Goal: Task Accomplishment & Management: Manage account settings

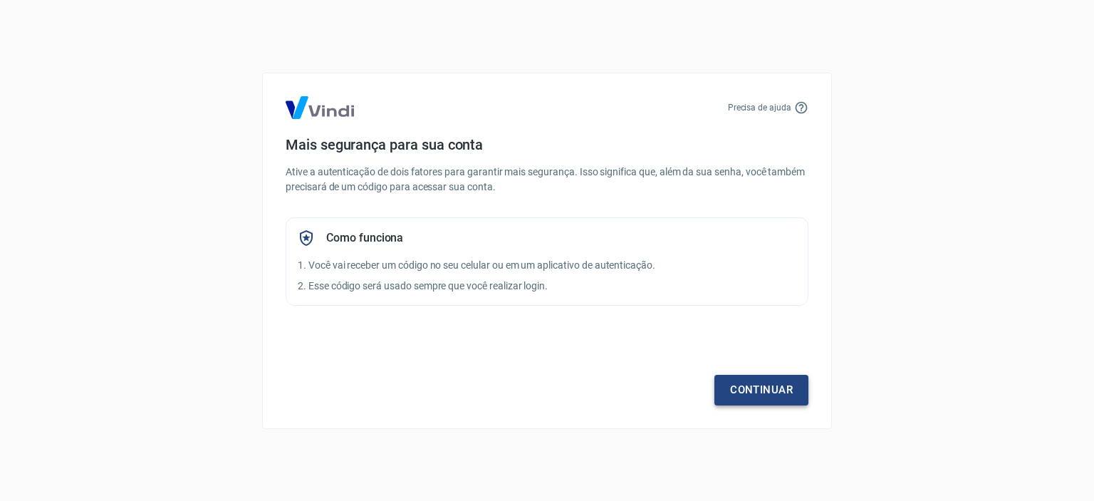
click at [766, 384] on link "Continuar" at bounding box center [761, 390] width 94 height 30
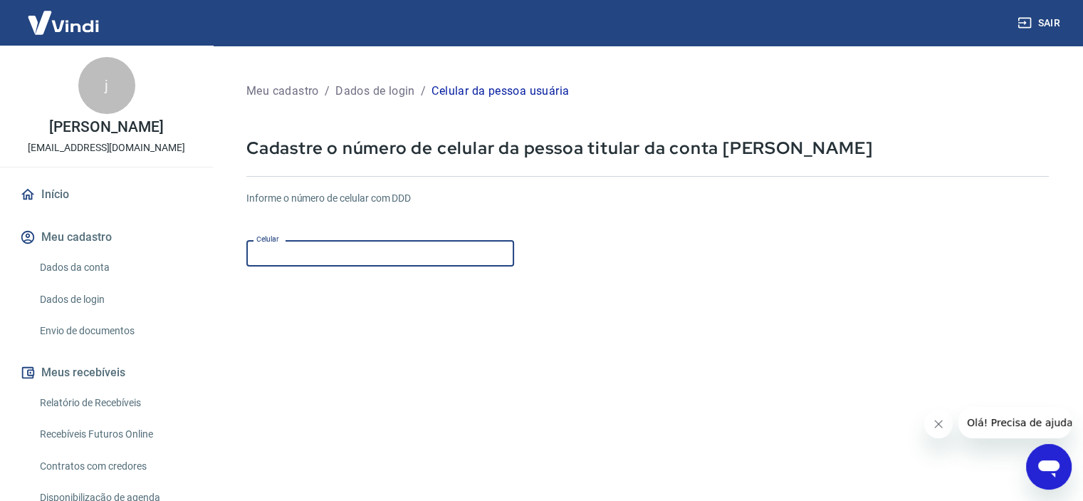
click at [308, 263] on input "Celular" at bounding box center [380, 253] width 268 height 26
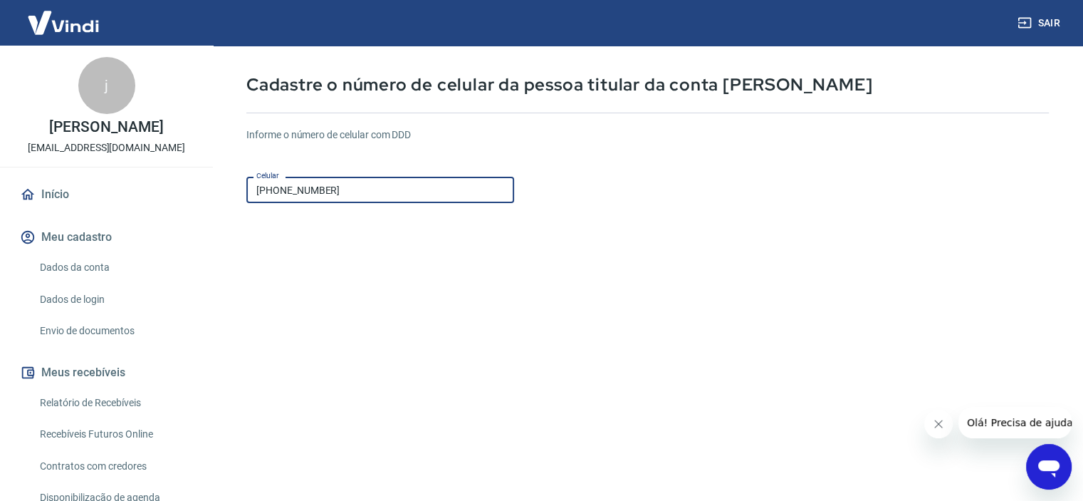
scroll to position [173, 0]
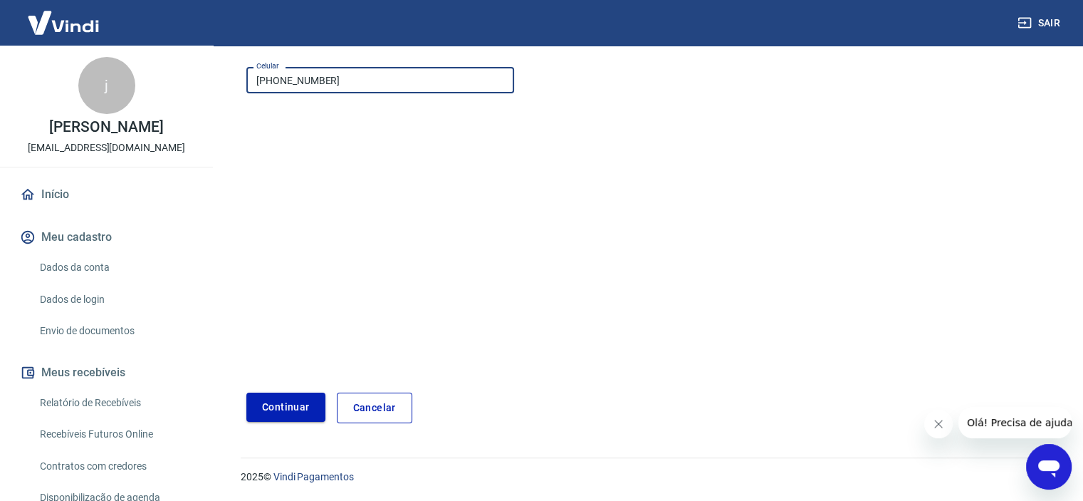
type input "(11) 99534-7333"
click at [309, 399] on button "Continuar" at bounding box center [285, 406] width 79 height 29
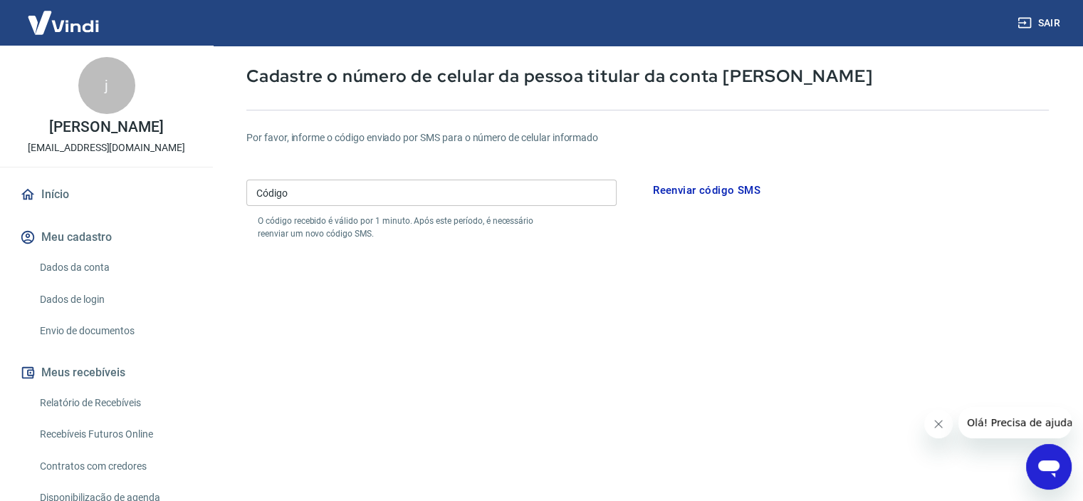
scroll to position [31, 0]
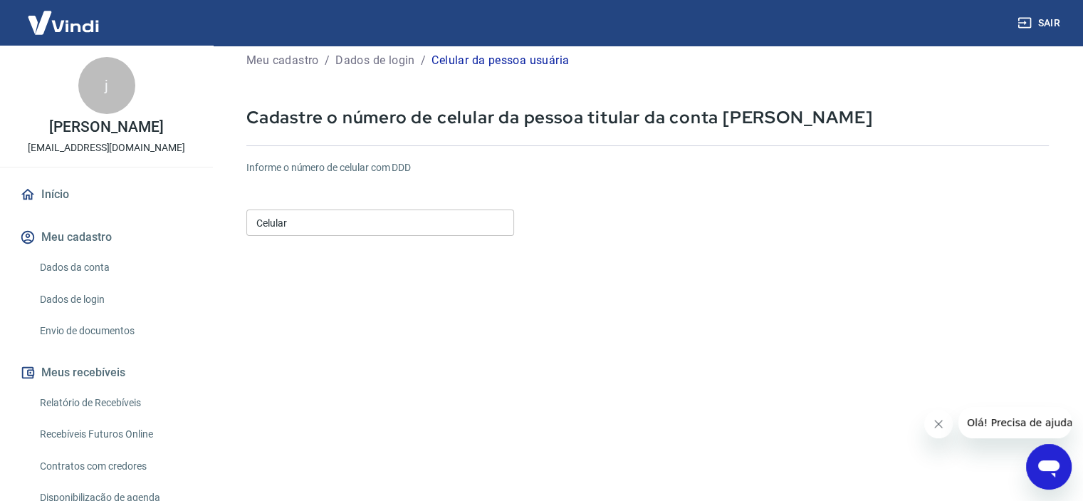
scroll to position [173, 0]
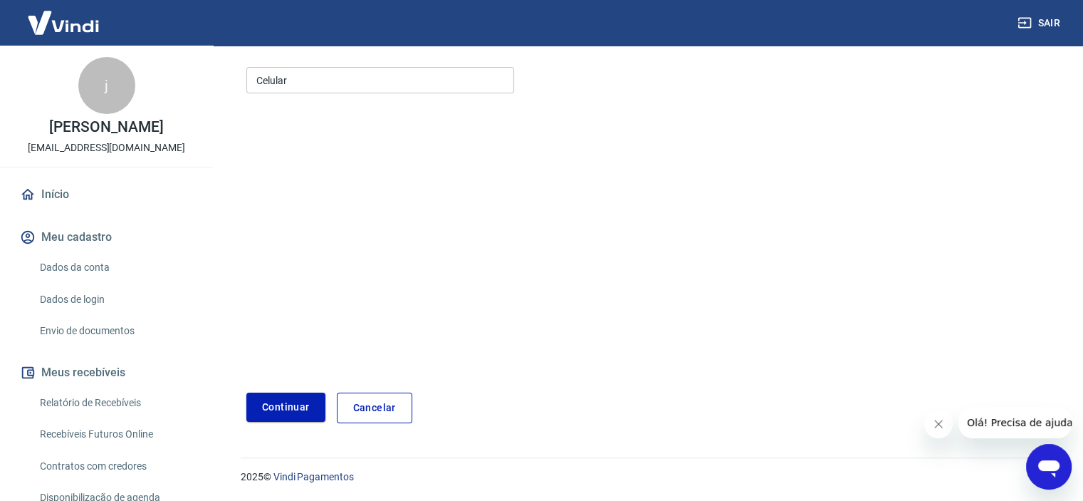
click at [278, 74] on div "Celular Celular" at bounding box center [380, 80] width 268 height 26
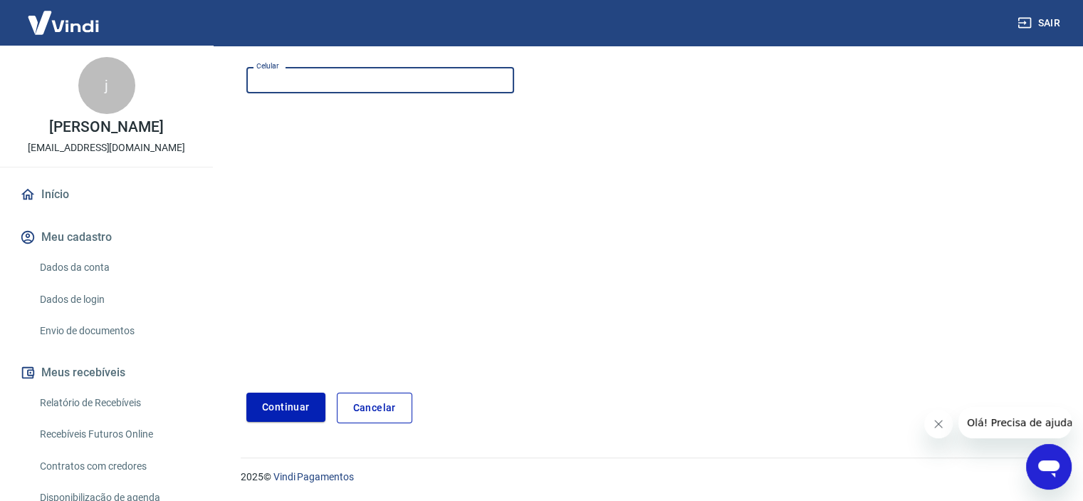
click at [281, 74] on input "Celular" at bounding box center [380, 80] width 268 height 26
type input "(11) 97570-3570"
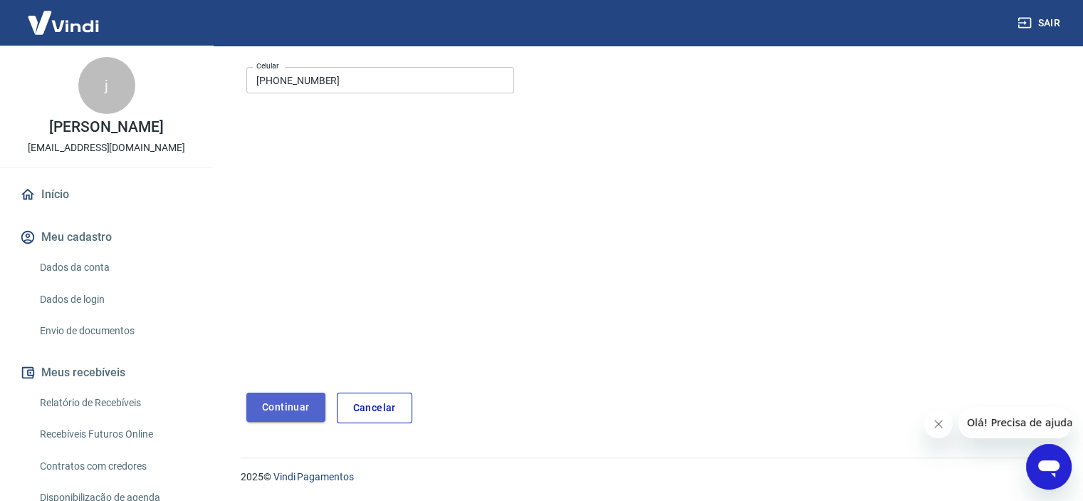
click at [299, 409] on button "Continuar" at bounding box center [285, 406] width 79 height 29
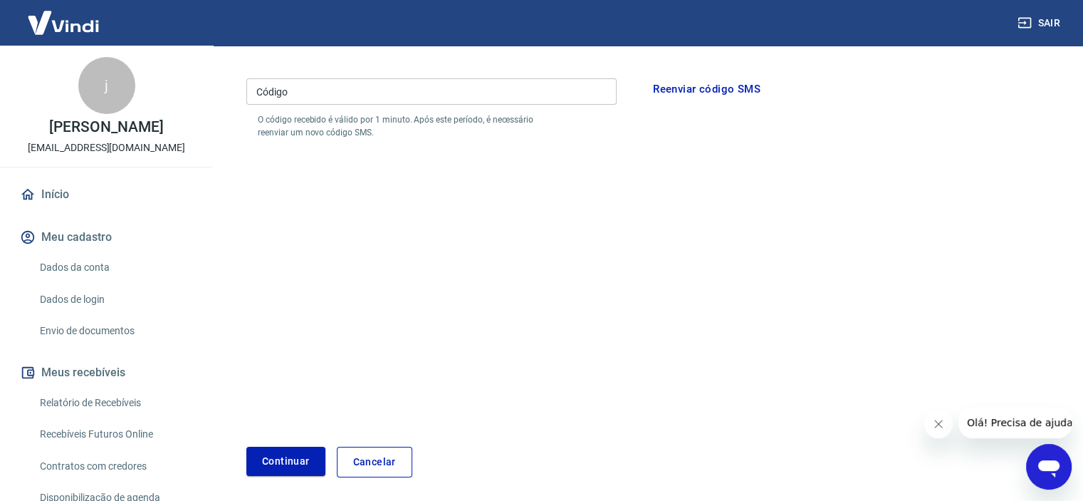
click at [299, 99] on input "Código" at bounding box center [431, 91] width 370 height 26
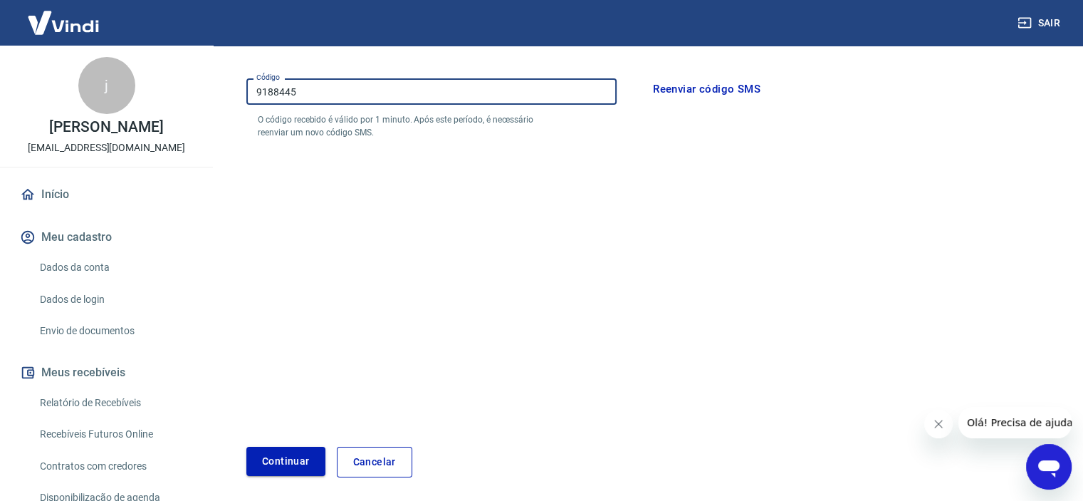
click at [295, 461] on button "Continuar" at bounding box center [285, 460] width 79 height 29
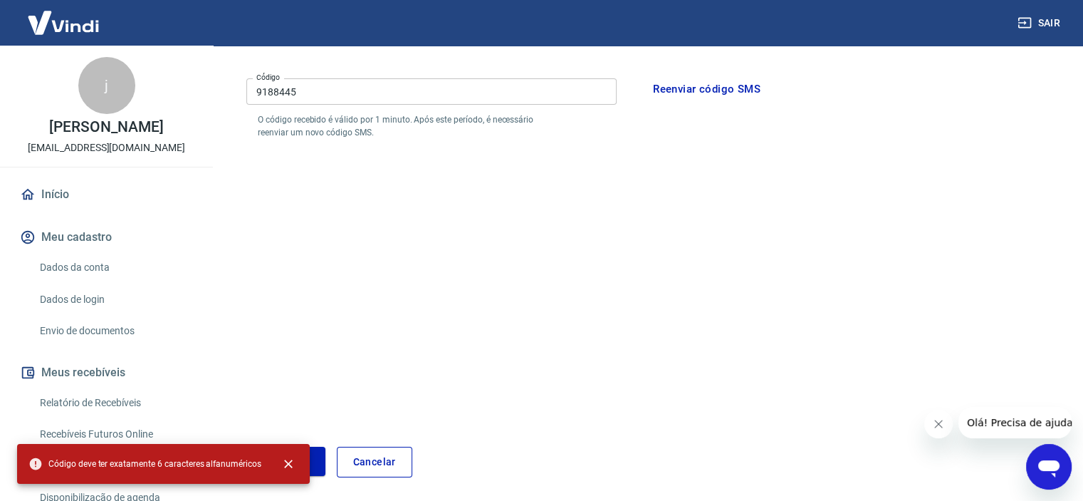
click at [372, 341] on form "Por favor, informe o código enviado por SMS para o número de celular informado …" at bounding box center [647, 244] width 802 height 465
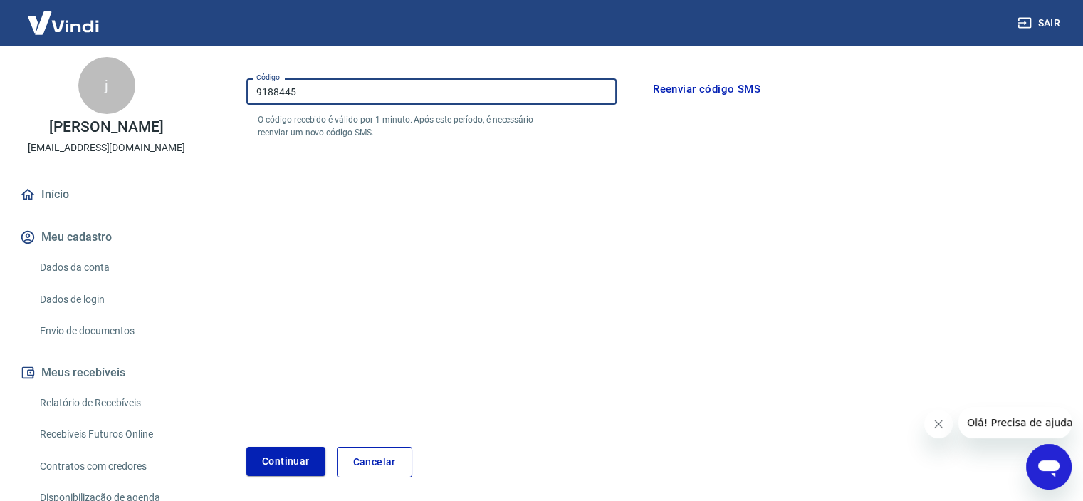
drag, startPoint x: 310, startPoint y: 84, endPoint x: 142, endPoint y: 85, distance: 168.1
click at [143, 85] on div "Sair j jacqueline borsari jacque_borsari@hotmail.com Início Meu cadastro Dados …" at bounding box center [541, 77] width 1083 height 501
type input "918445"
click at [313, 460] on button "Continuar" at bounding box center [285, 460] width 79 height 29
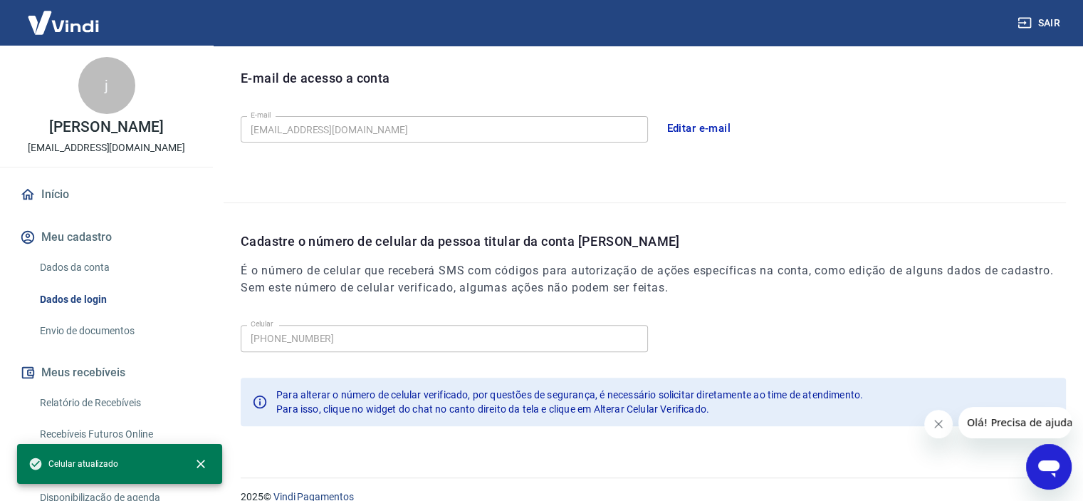
scroll to position [410, 0]
